Goal: Browse casually: Explore the website without a specific task or goal

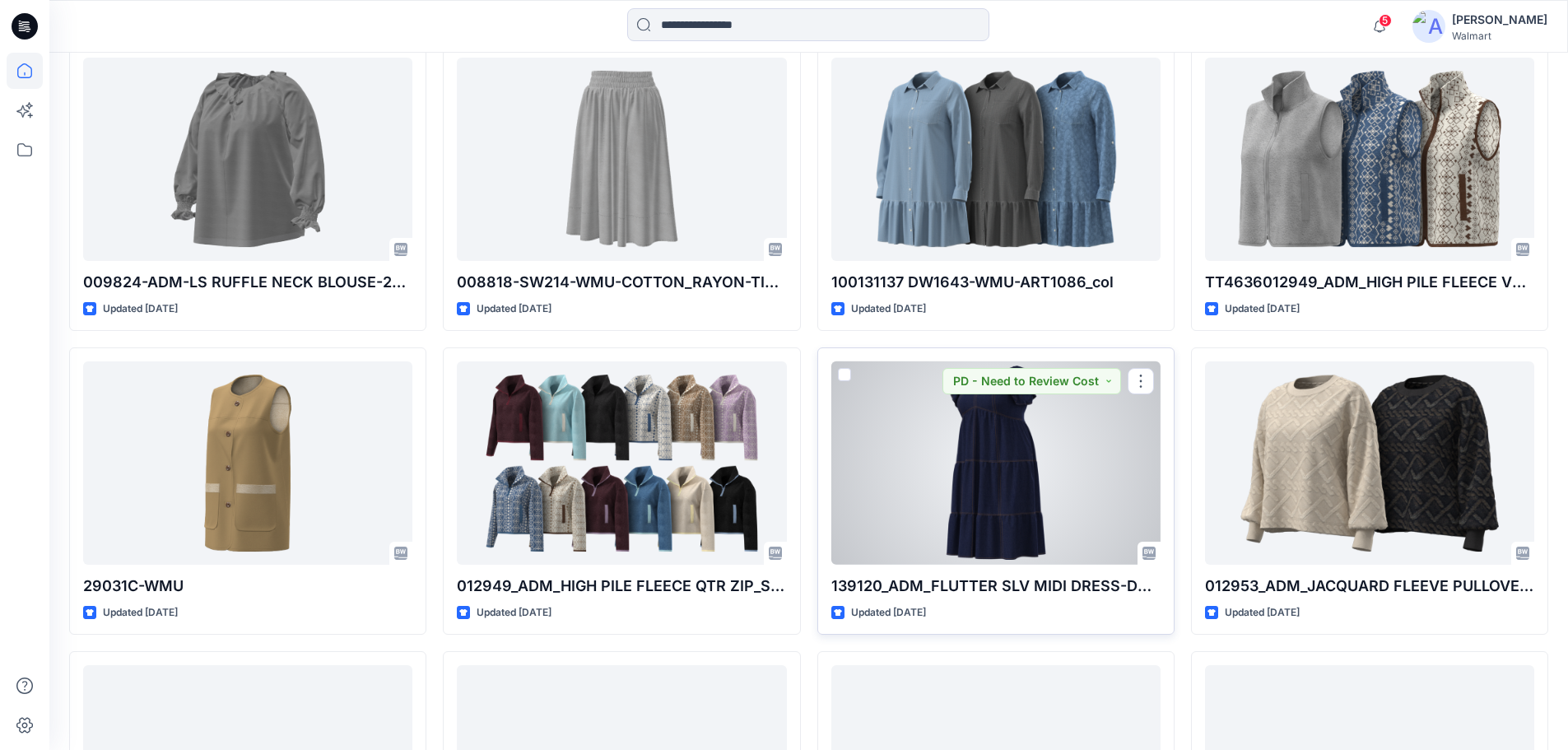
scroll to position [6847, 0]
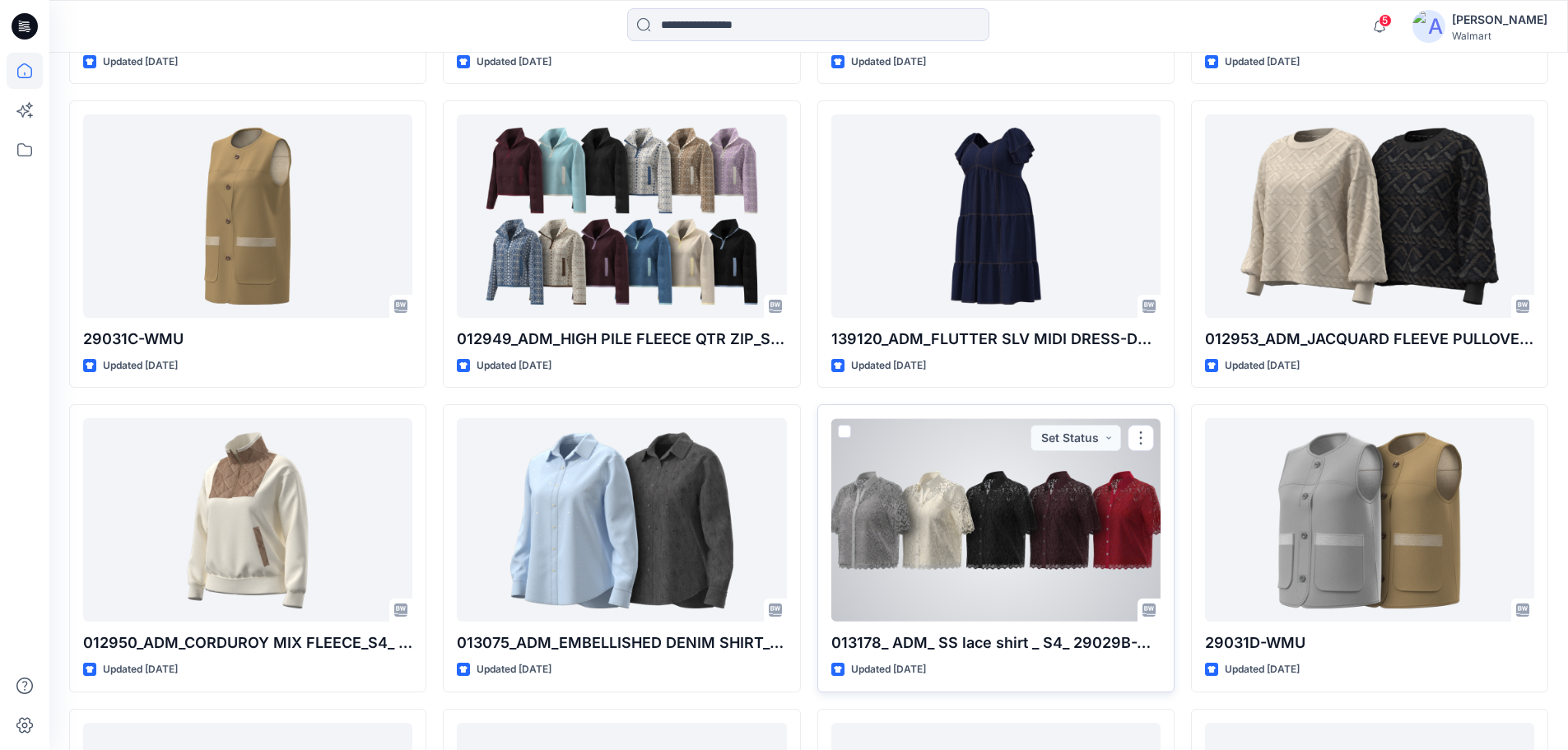
click at [903, 519] on div at bounding box center [996, 520] width 329 height 203
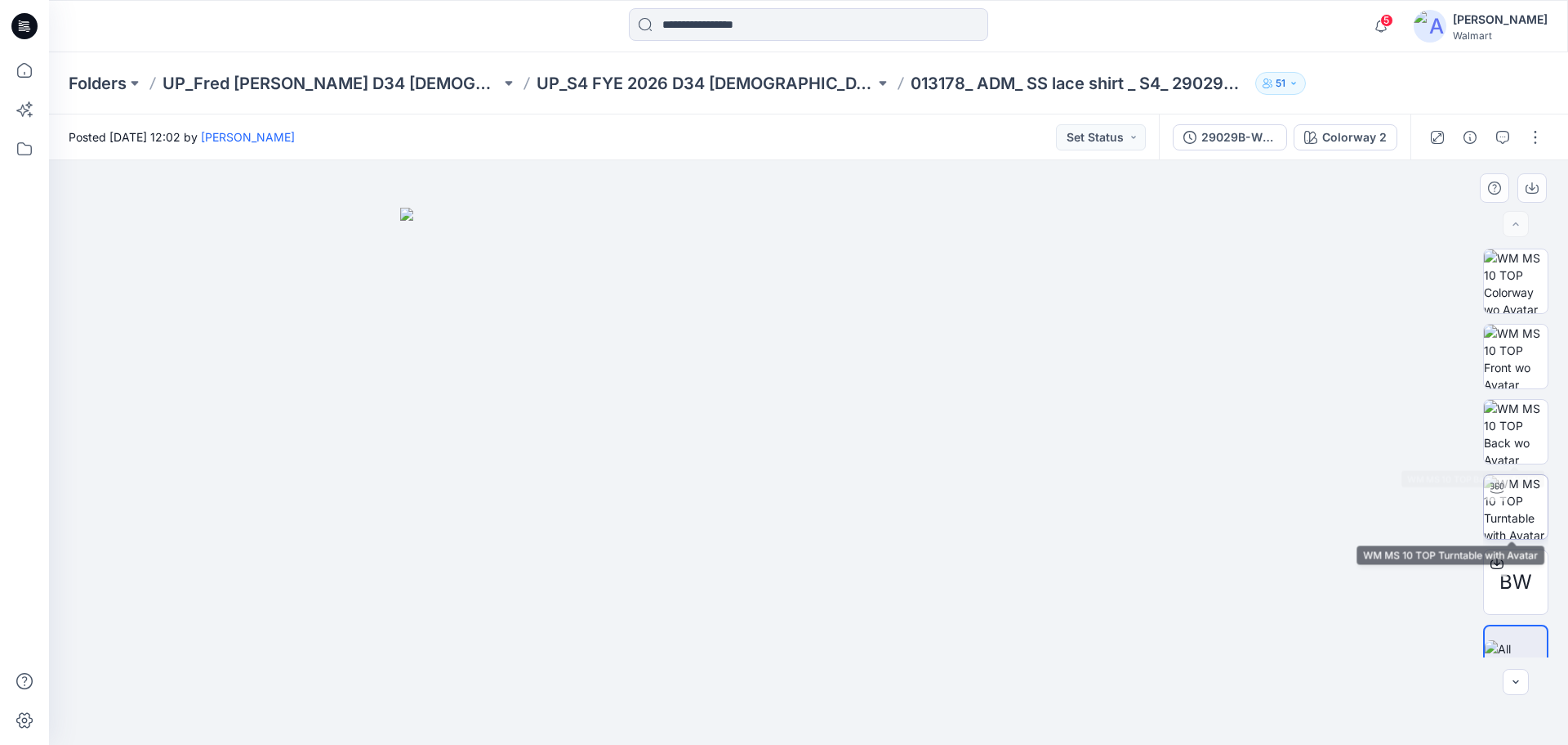
click at [1518, 492] on img at bounding box center [1516, 507] width 63 height 63
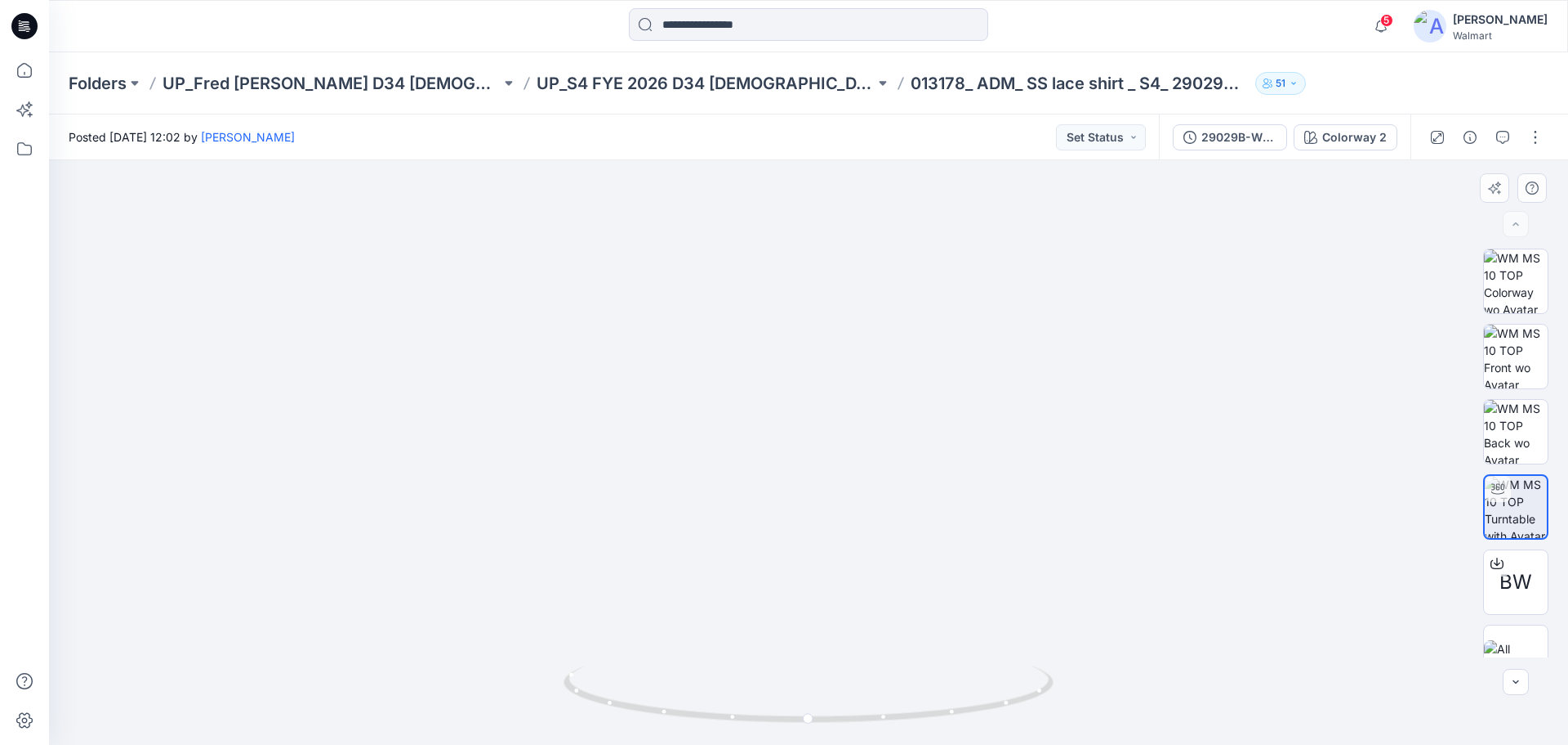
scroll to position [33, 0]
drag, startPoint x: 743, startPoint y: 410, endPoint x: 737, endPoint y: 463, distance: 53.3
click at [754, 524] on img at bounding box center [808, 420] width 1230 height 650
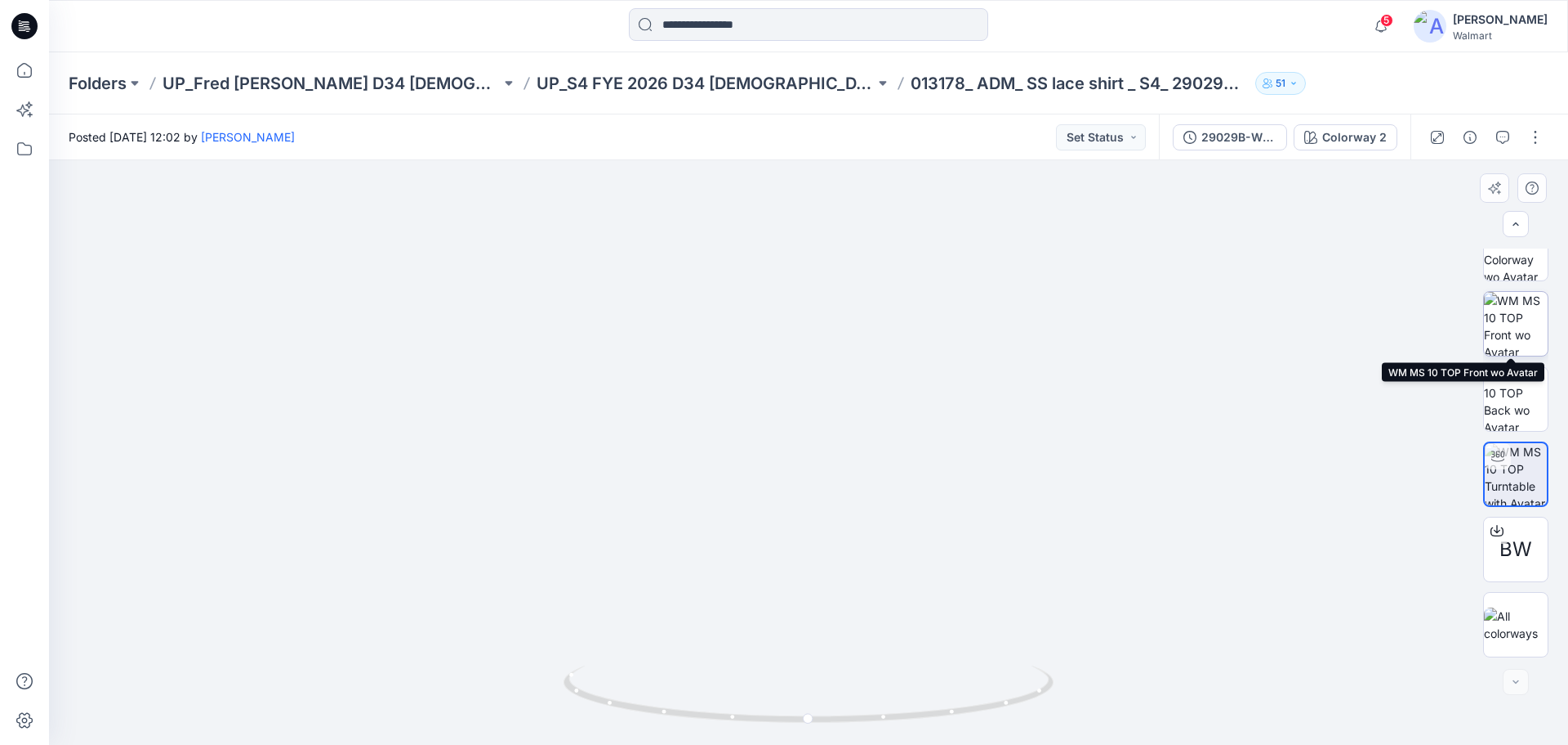
click at [1534, 318] on img at bounding box center [1516, 324] width 63 height 63
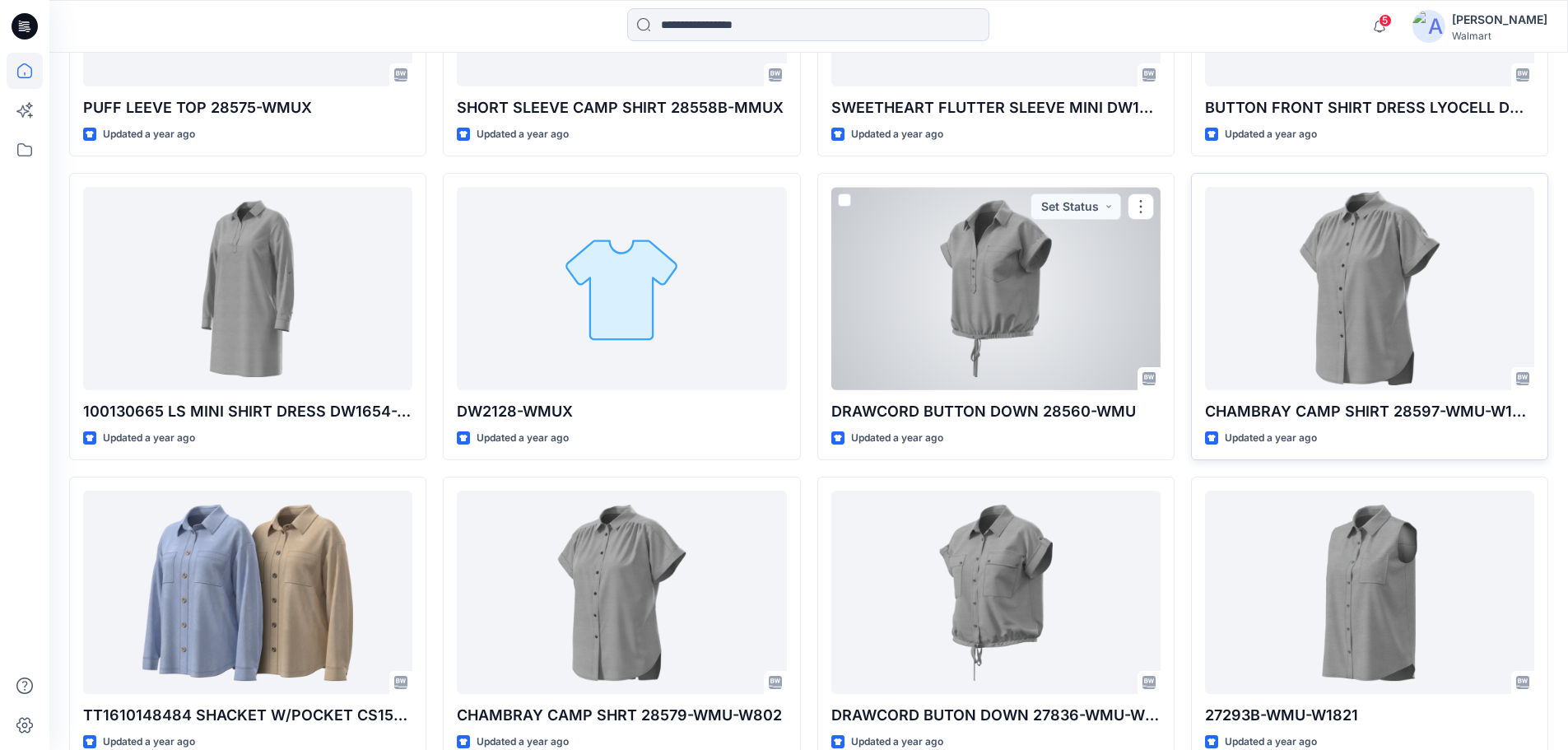
scroll to position [19841, 0]
